Goal: Find specific page/section: Find specific page/section

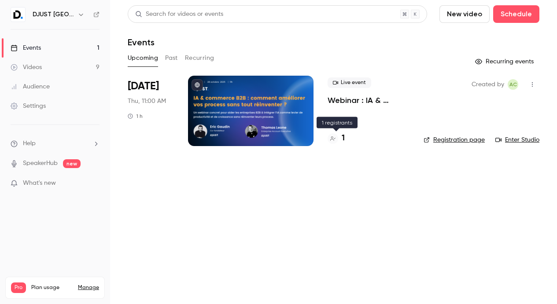
click at [340, 139] on div "1" at bounding box center [336, 139] width 17 height 12
